Goal: Information Seeking & Learning: Learn about a topic

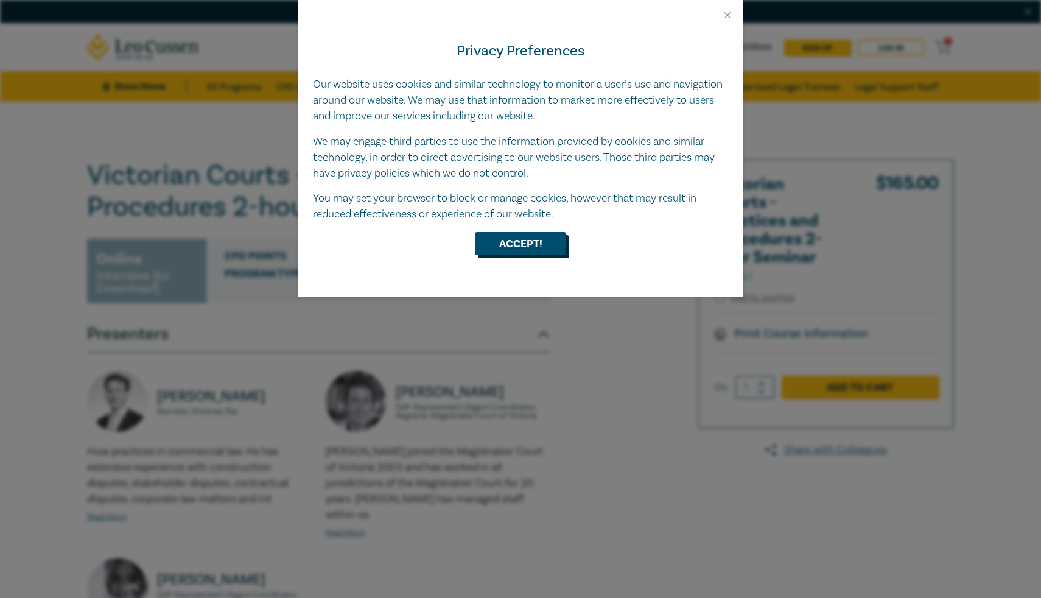
click at [535, 245] on button "Accept!" at bounding box center [520, 243] width 91 height 23
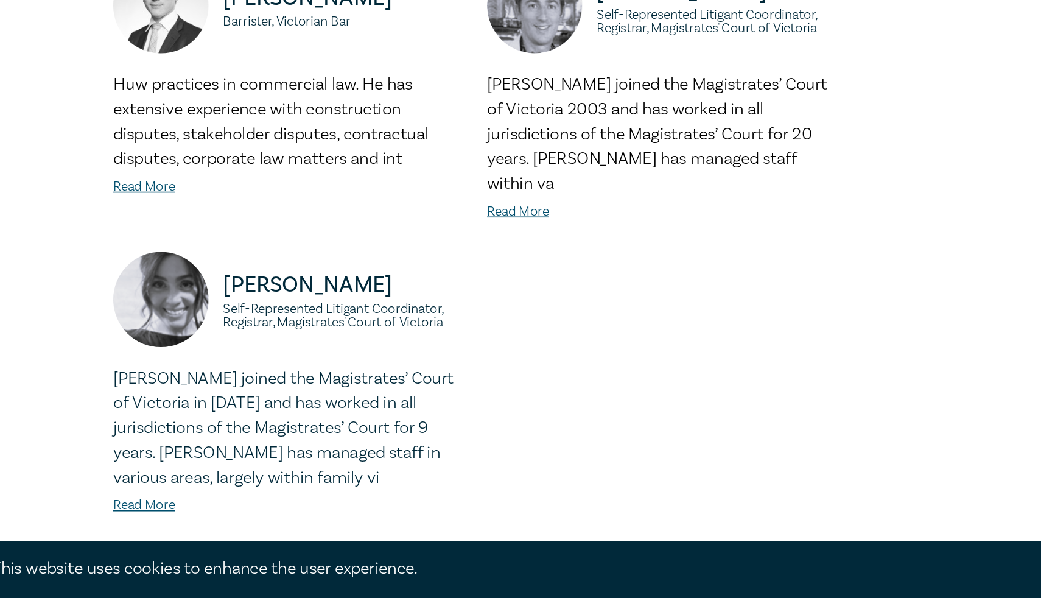
scroll to position [181, 0]
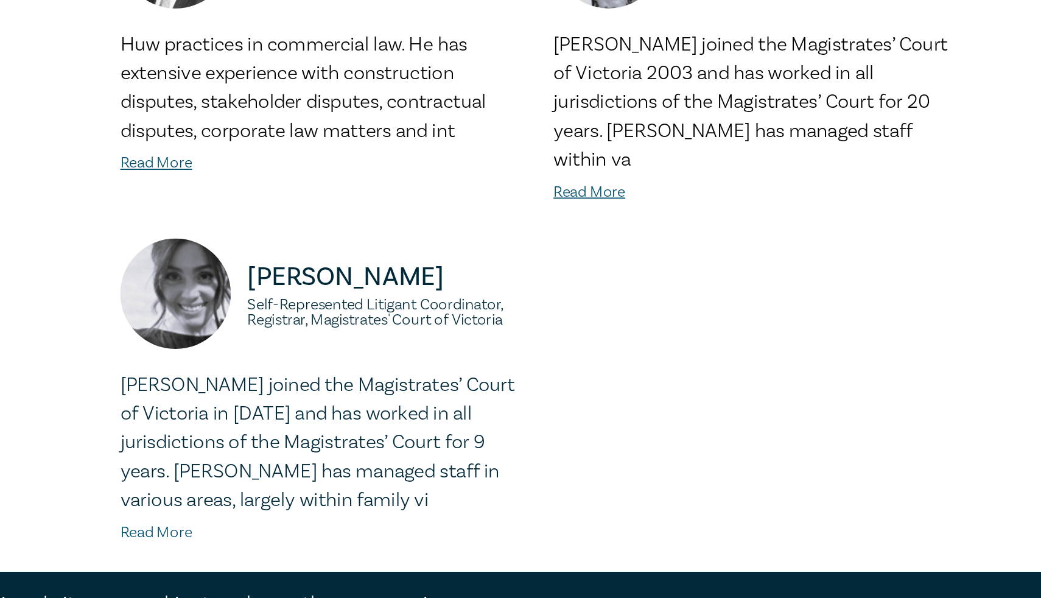
click at [112, 534] on link "Read More" at bounding box center [107, 539] width 40 height 11
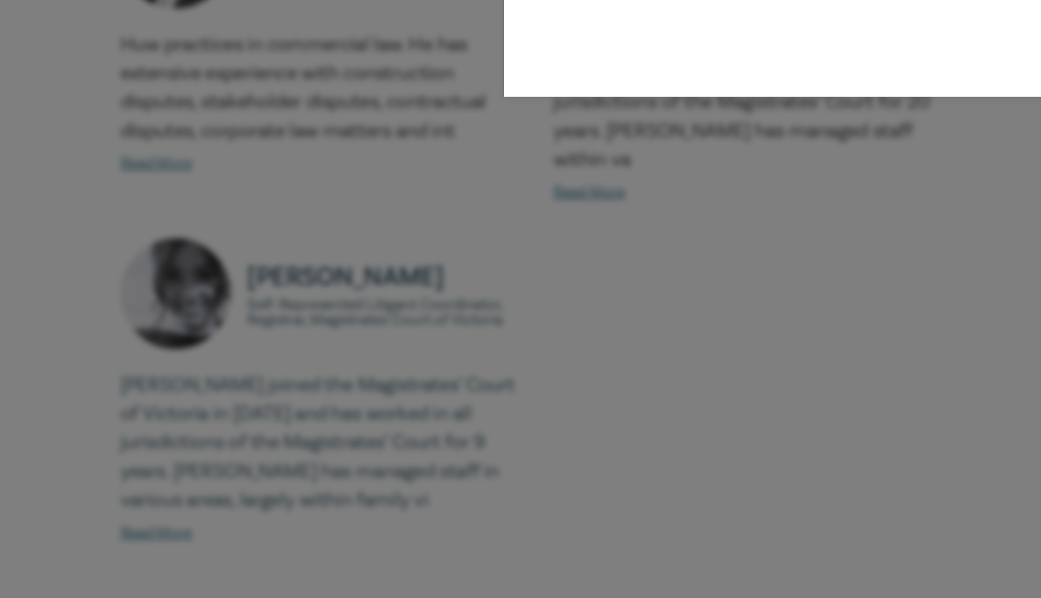
click at [121, 447] on div "[PERSON_NAME] Self-Represented Litigant Coordinator, Registrar, Magistrates' Co…" at bounding box center [520, 299] width 1041 height 598
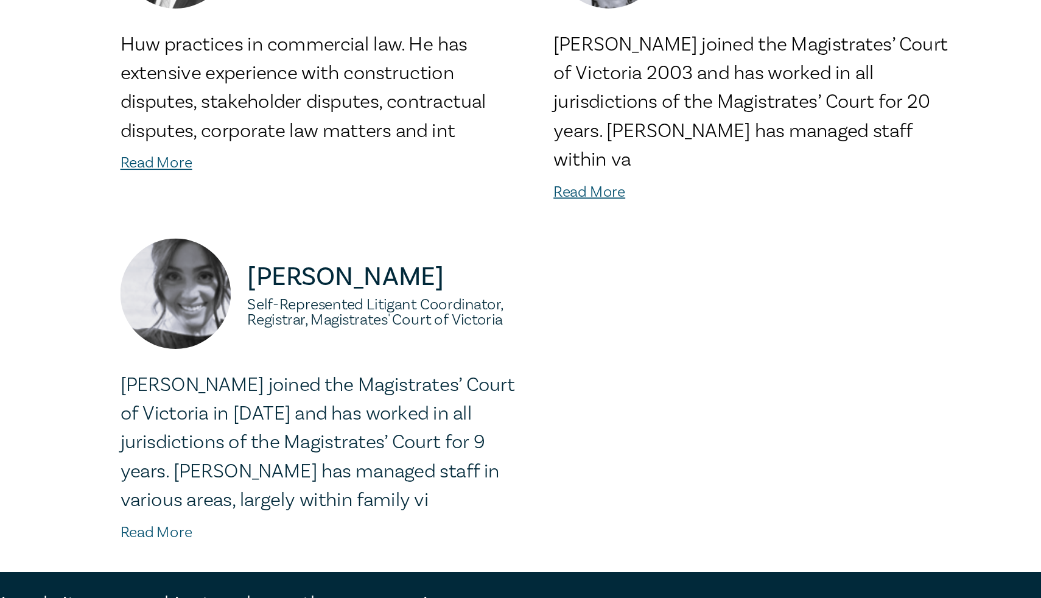
click at [113, 534] on link "Read More" at bounding box center [107, 539] width 40 height 11
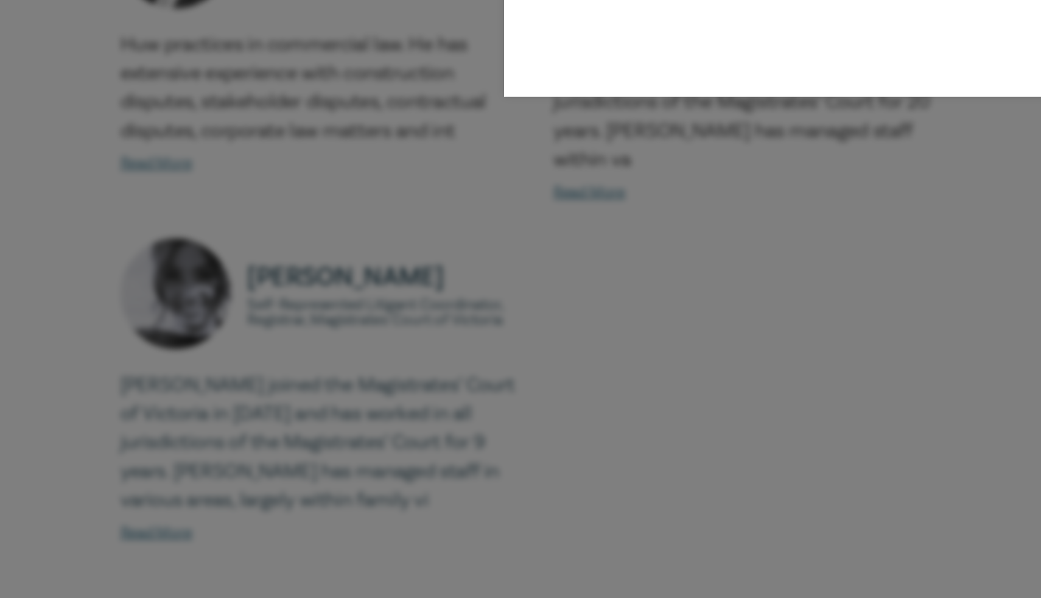
click at [139, 503] on div "[PERSON_NAME] Self-Represented Litigant Coordinator, Registrar, Magistrates' Co…" at bounding box center [520, 299] width 1041 height 598
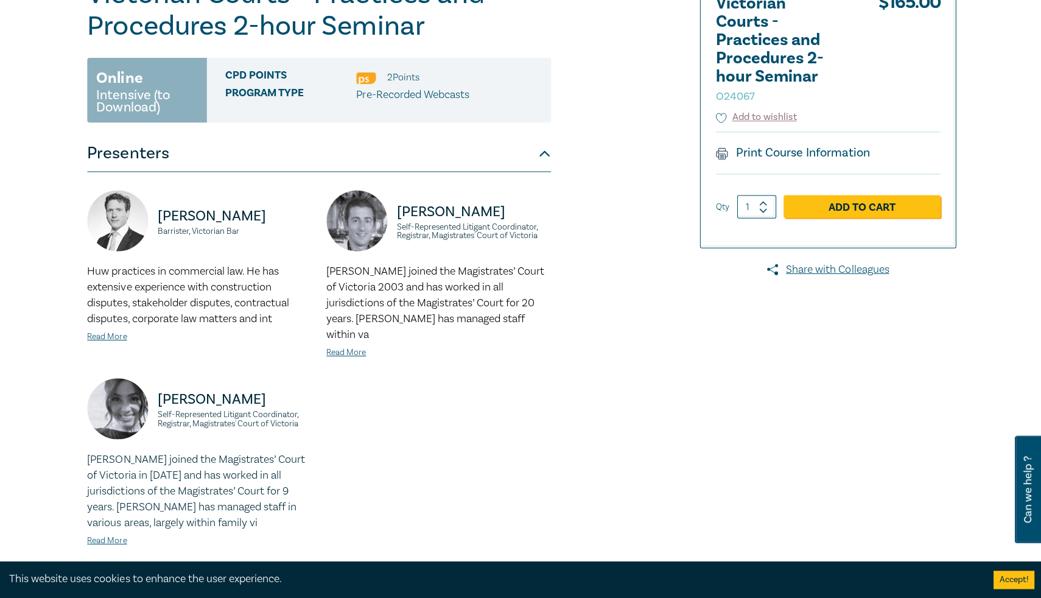
scroll to position [180, 0]
click at [122, 534] on link "Read More" at bounding box center [107, 539] width 40 height 11
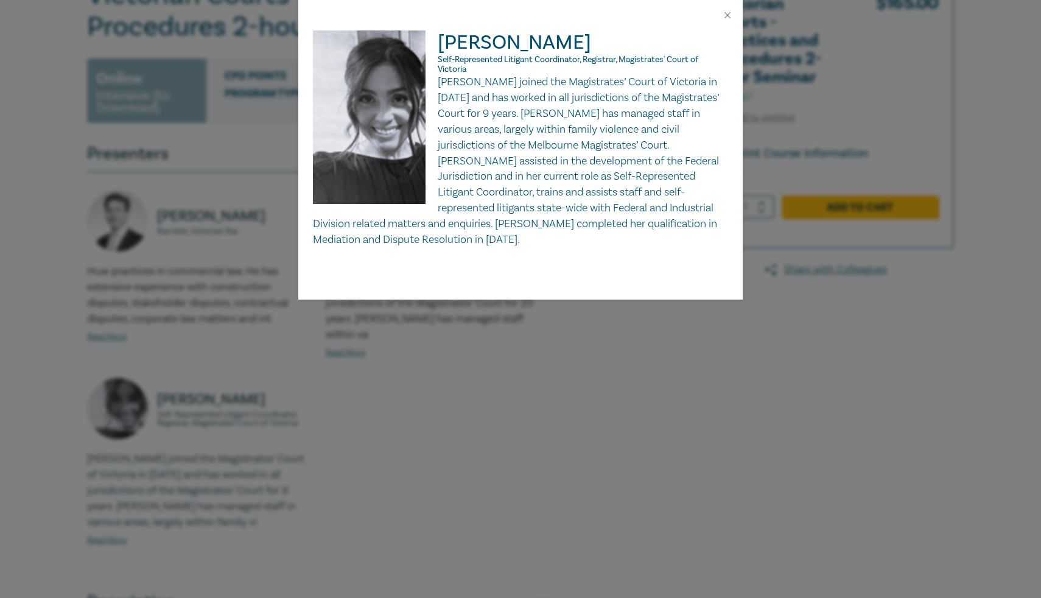
click at [495, 410] on div "[PERSON_NAME] Self-Represented Litigant Coordinator, Registrar, Magistrates' Co…" at bounding box center [520, 299] width 1041 height 598
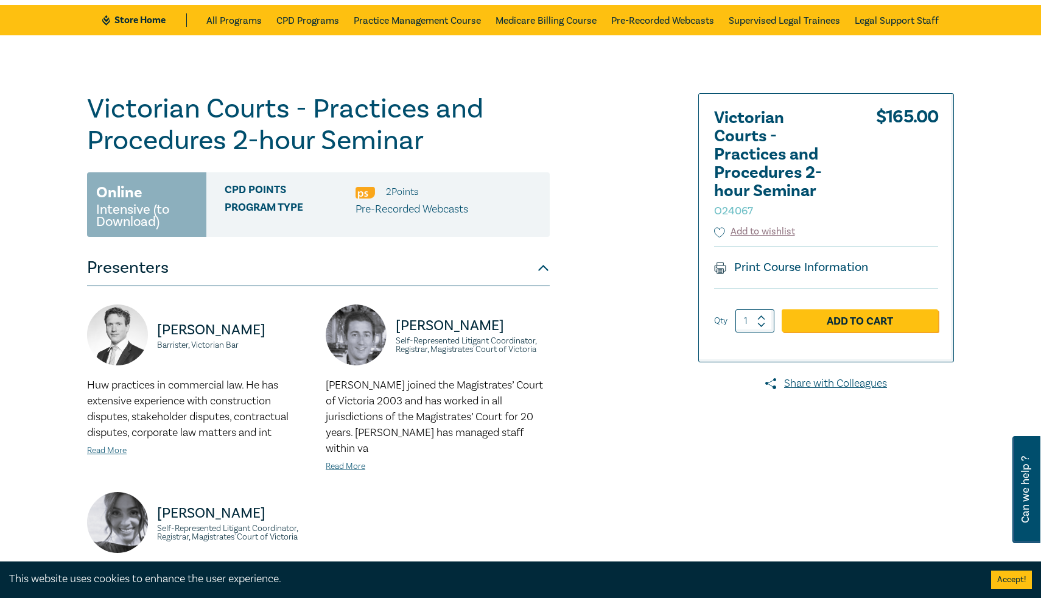
scroll to position [68, 0]
